Goal: Navigation & Orientation: Find specific page/section

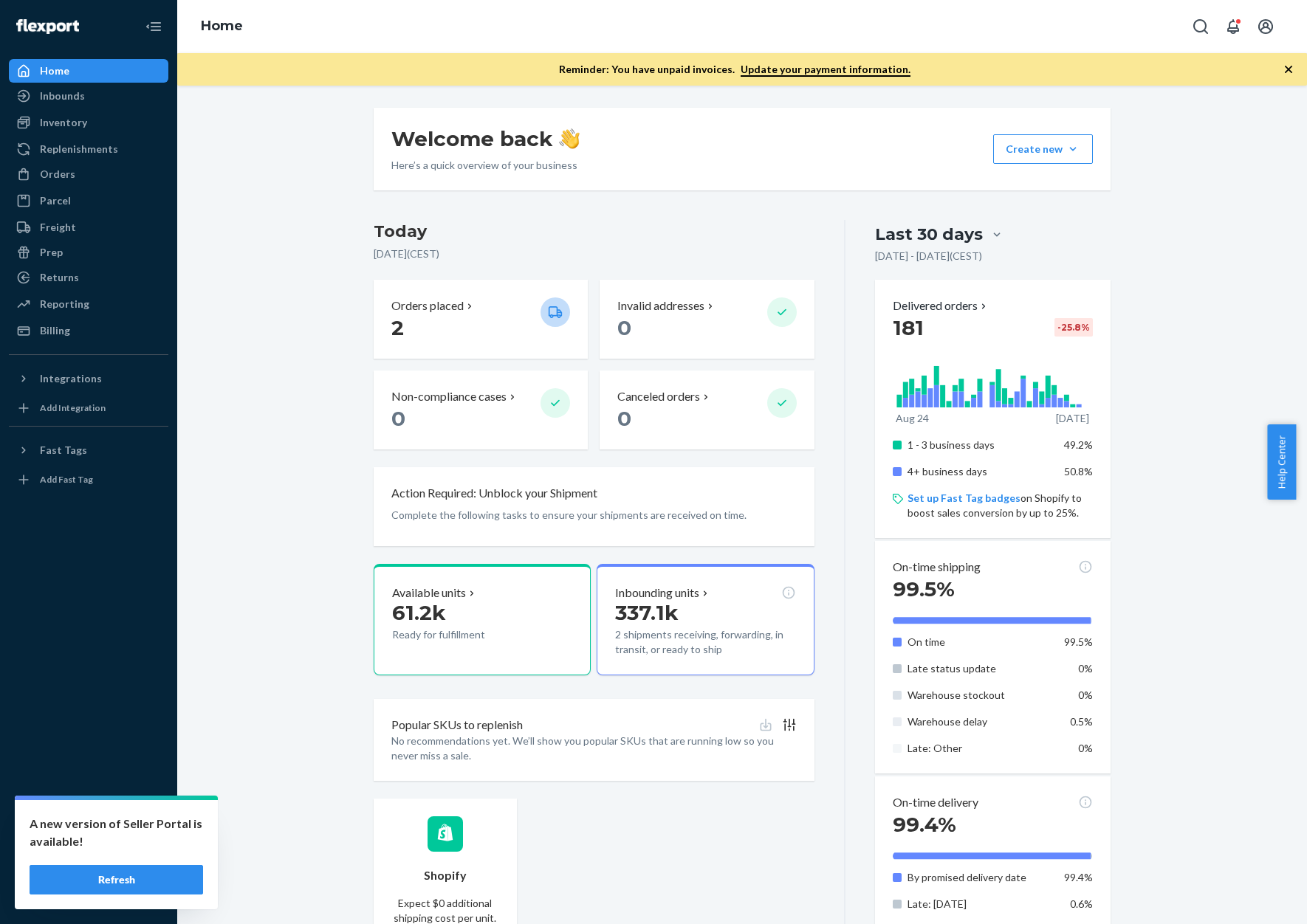
click at [75, 93] on div "Inbounds" at bounding box center [62, 95] width 45 height 14
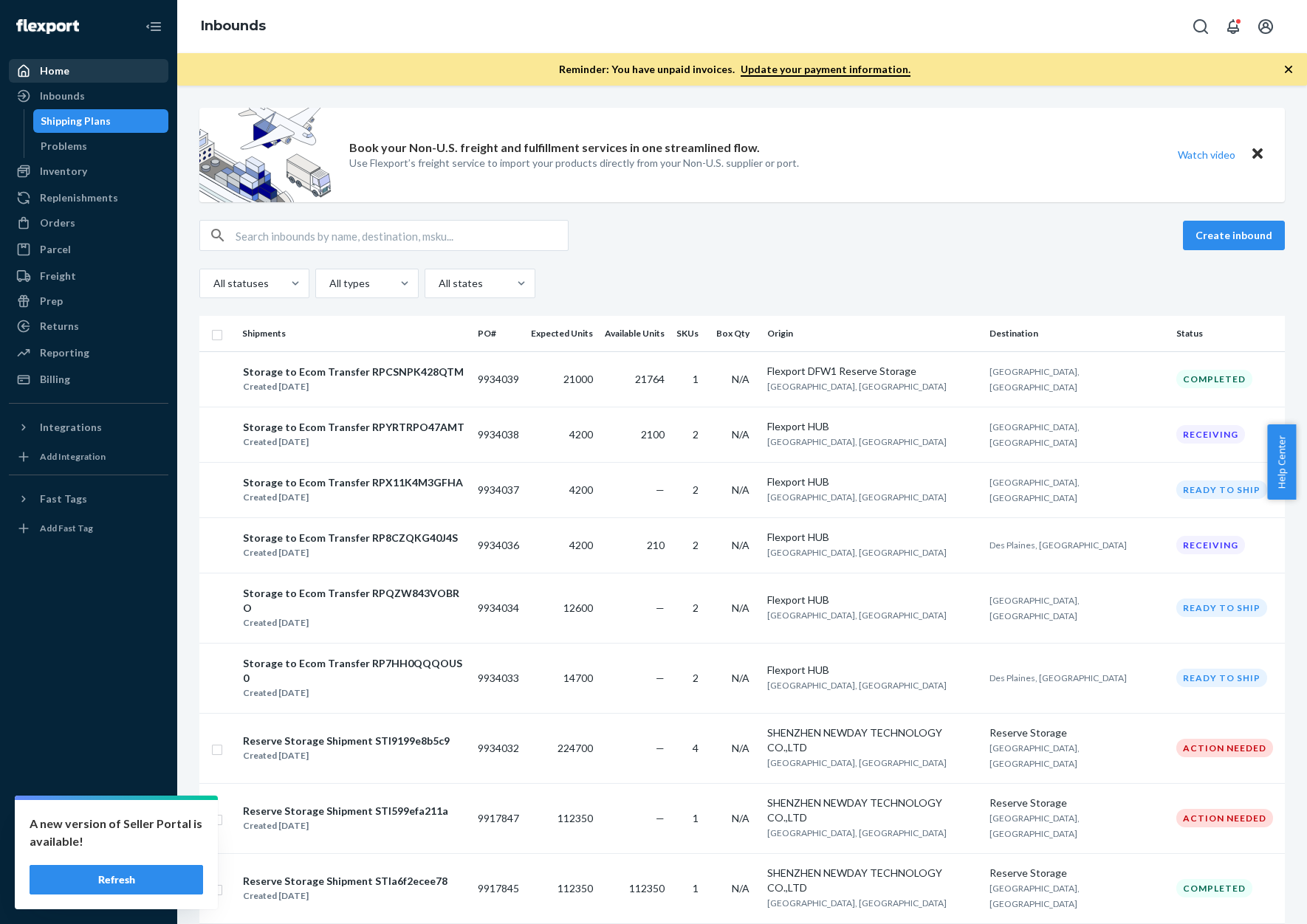
click at [65, 74] on div "Home" at bounding box center [54, 71] width 30 height 14
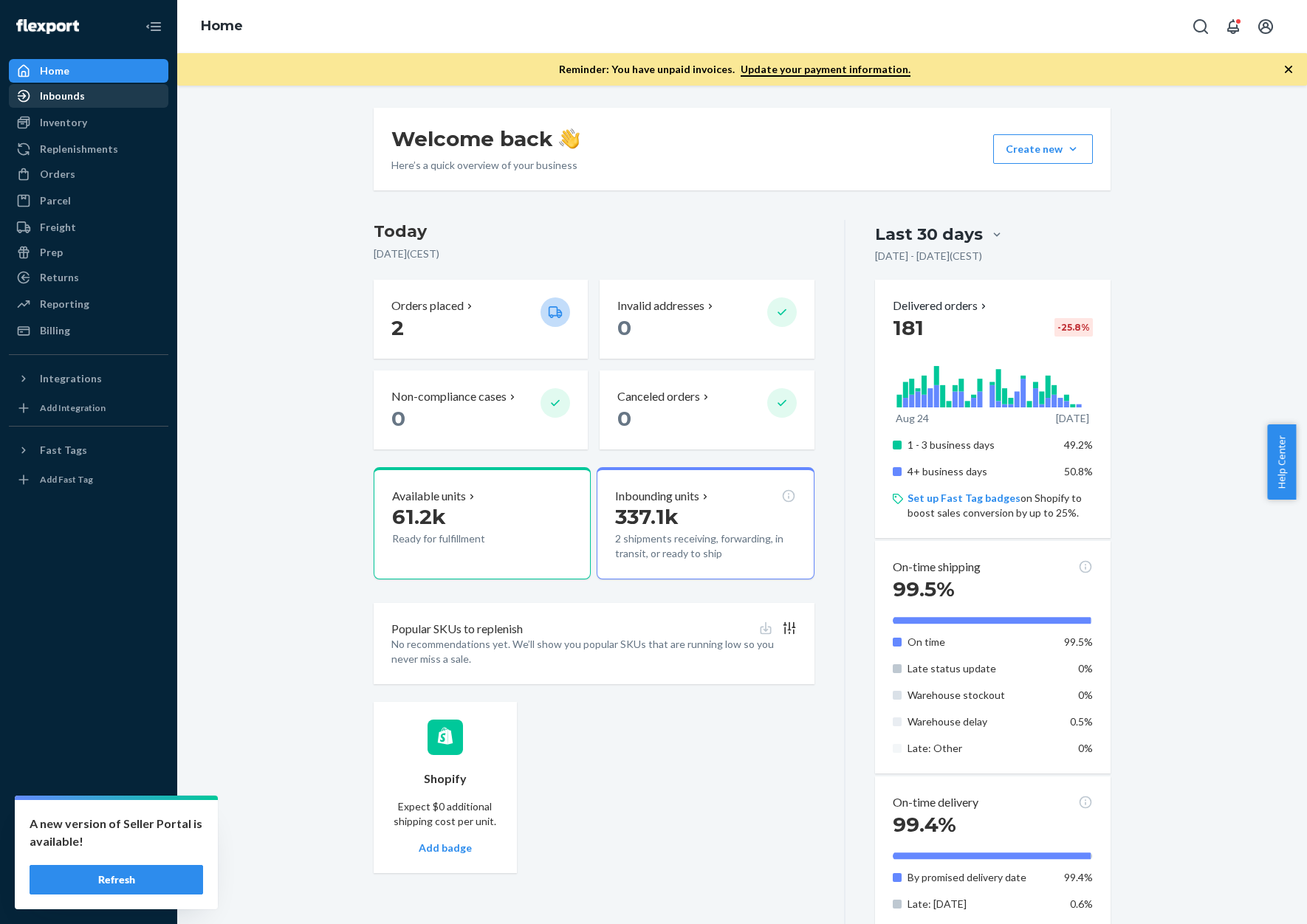
click at [65, 94] on div "Inbounds" at bounding box center [62, 95] width 45 height 14
